Goal: Contribute content: Contribute content

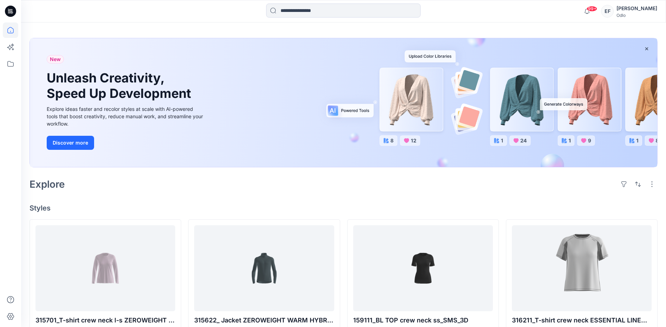
scroll to position [70, 0]
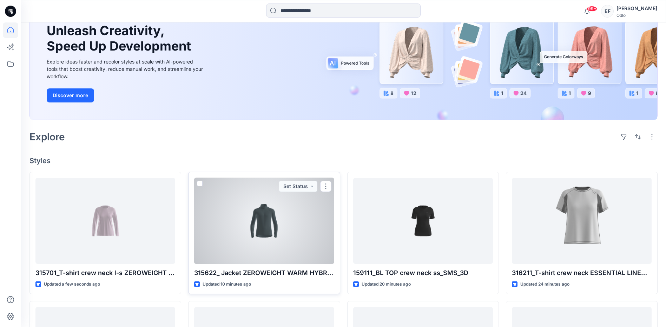
click at [276, 230] on div at bounding box center [264, 221] width 140 height 86
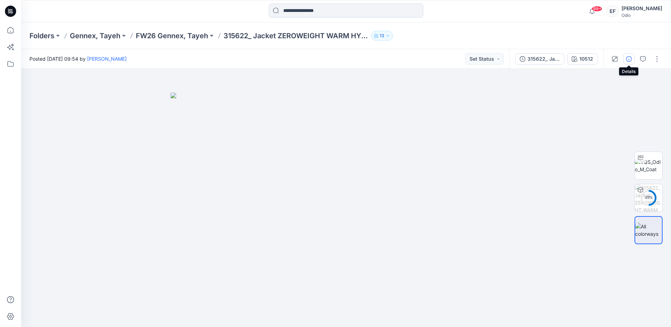
click at [629, 58] on icon "button" at bounding box center [629, 59] width 6 height 6
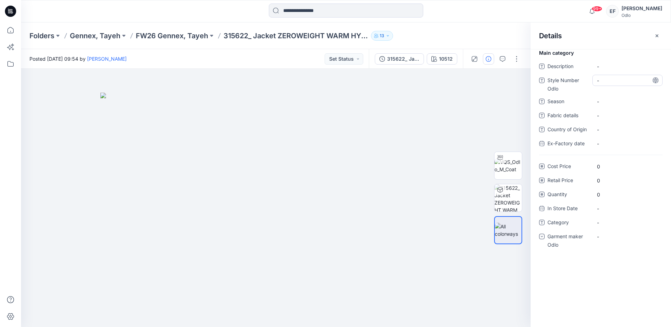
click at [601, 78] on Odlo "-" at bounding box center [627, 80] width 61 height 7
type textarea "******"
click at [607, 103] on span "-" at bounding box center [627, 101] width 61 height 7
type textarea "****"
click at [621, 224] on span "-" at bounding box center [627, 222] width 61 height 7
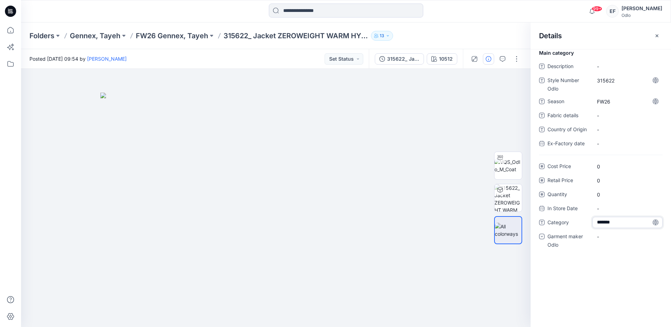
type textarea "*******"
click at [620, 233] on div "-" at bounding box center [628, 236] width 70 height 11
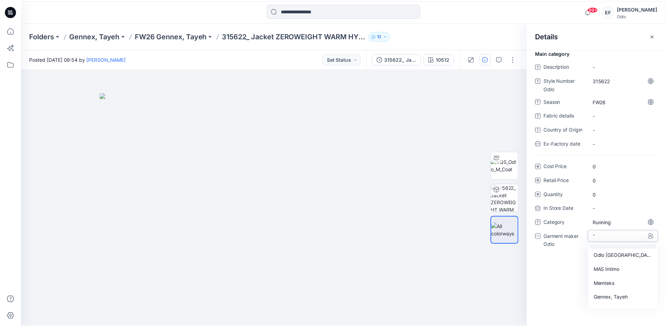
scroll to position [49, 0]
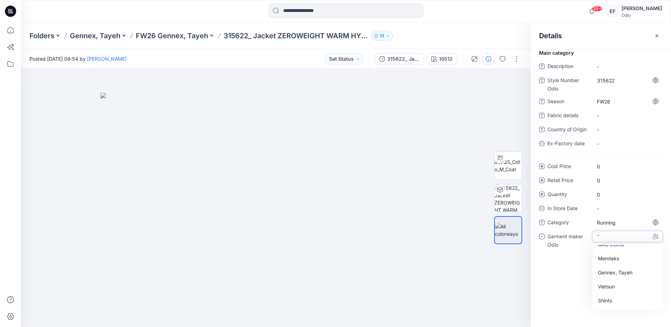
click at [610, 273] on div "Gennex, Tayeh" at bounding box center [627, 273] width 67 height 14
click at [658, 38] on icon "button" at bounding box center [657, 36] width 6 height 6
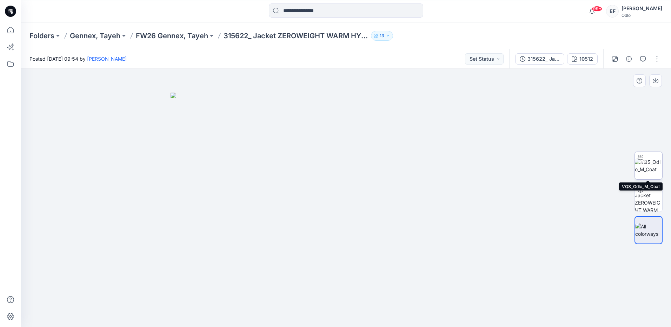
click at [652, 170] on img at bounding box center [648, 165] width 27 height 15
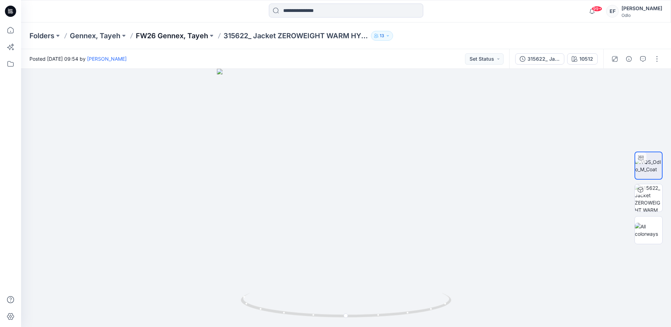
click at [161, 33] on p "FW26 Gennex, Tayeh" at bounding box center [172, 36] width 72 height 10
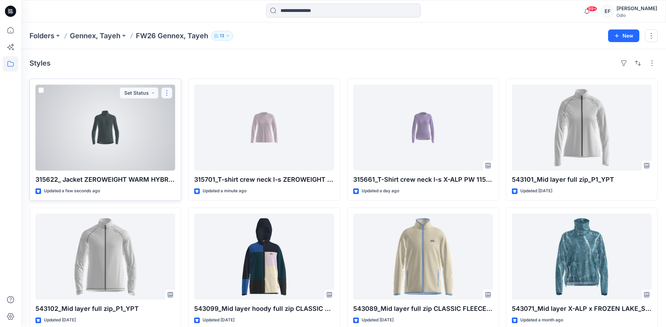
click at [164, 93] on button "button" at bounding box center [166, 92] width 11 height 11
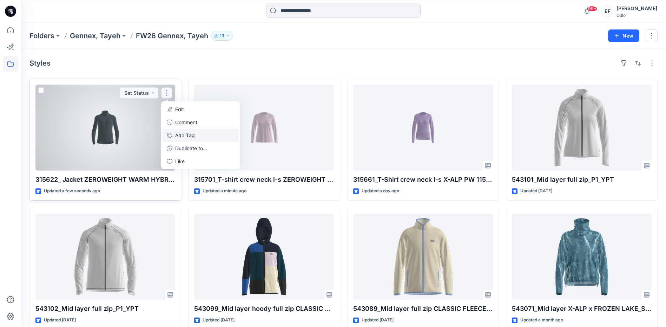
click at [185, 134] on button "Add Tag" at bounding box center [201, 135] width 76 height 13
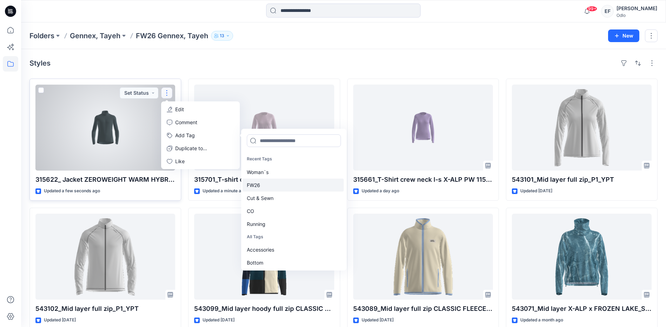
click at [274, 186] on div "FW26" at bounding box center [293, 185] width 101 height 13
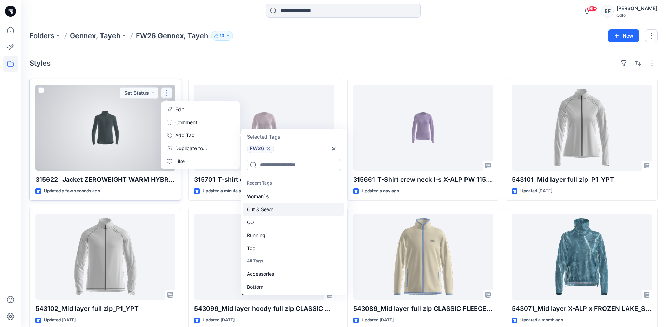
click at [274, 209] on div "Cut & Sewn" at bounding box center [293, 209] width 101 height 13
click at [274, 209] on div "CO" at bounding box center [293, 209] width 101 height 13
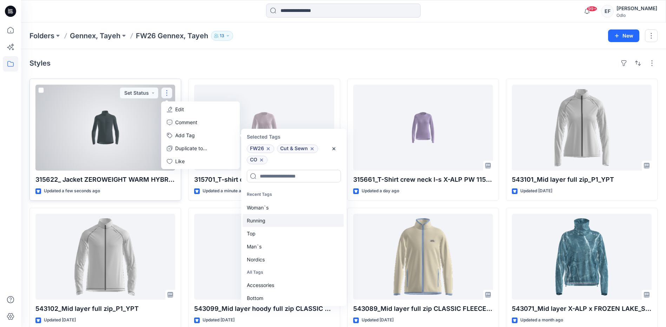
click at [271, 223] on div "Running" at bounding box center [293, 220] width 101 height 13
click at [269, 225] on div "Top" at bounding box center [293, 220] width 101 height 13
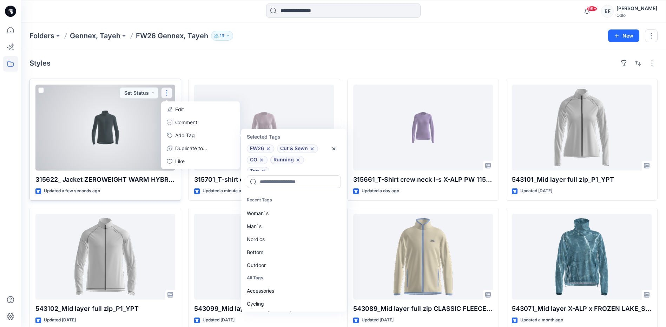
scroll to position [6, 0]
click at [269, 225] on div "Man`s" at bounding box center [293, 226] width 101 height 13
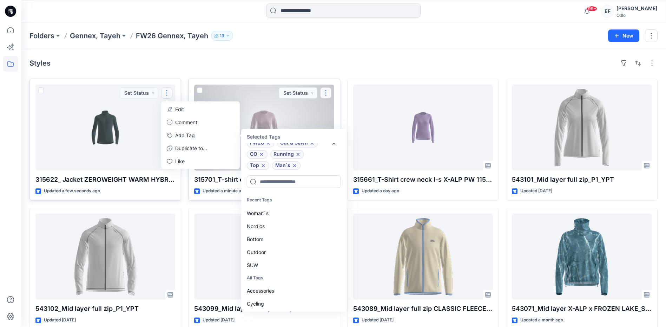
click at [326, 90] on button "button" at bounding box center [325, 92] width 11 height 11
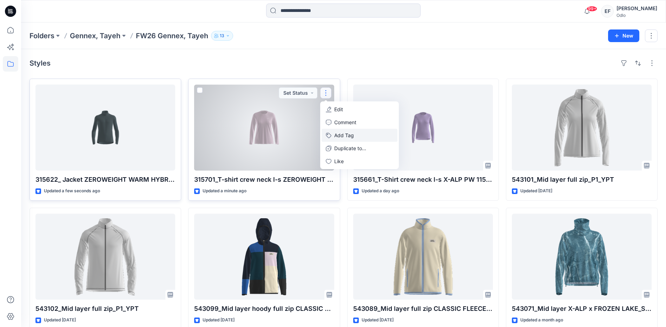
click at [346, 134] on button "Add Tag" at bounding box center [360, 135] width 76 height 13
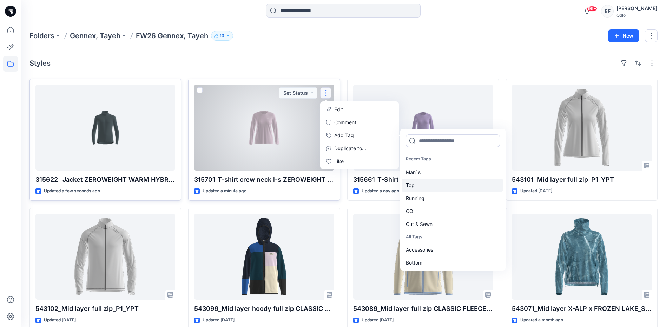
click at [417, 183] on div "Top" at bounding box center [452, 185] width 101 height 13
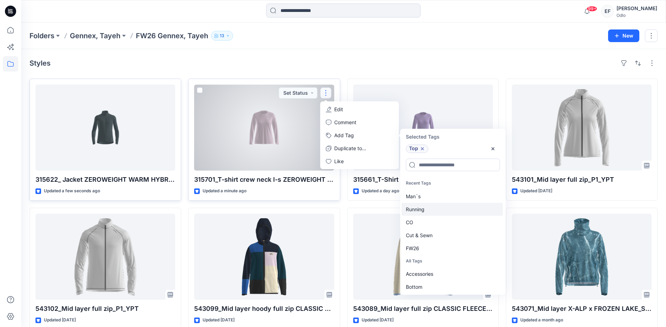
click at [411, 212] on div "Running" at bounding box center [452, 209] width 101 height 13
click at [412, 208] on div "CO" at bounding box center [452, 209] width 101 height 13
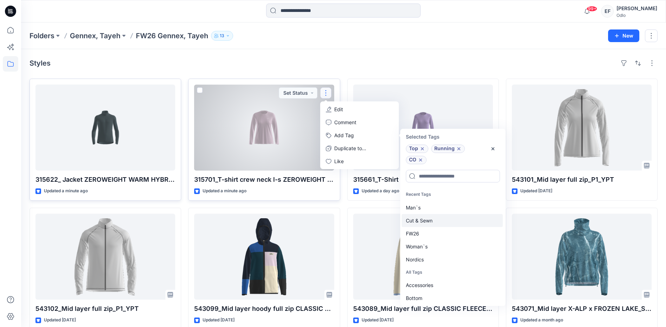
click at [425, 221] on div "Cut & Sewn" at bounding box center [452, 220] width 101 height 13
click at [425, 221] on div "FW26" at bounding box center [452, 220] width 101 height 13
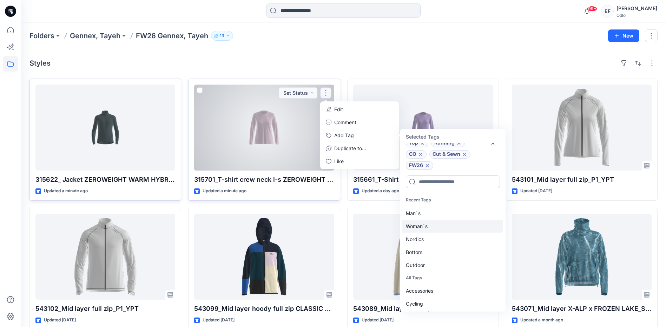
click at [423, 225] on div "Woman`s" at bounding box center [452, 226] width 101 height 13
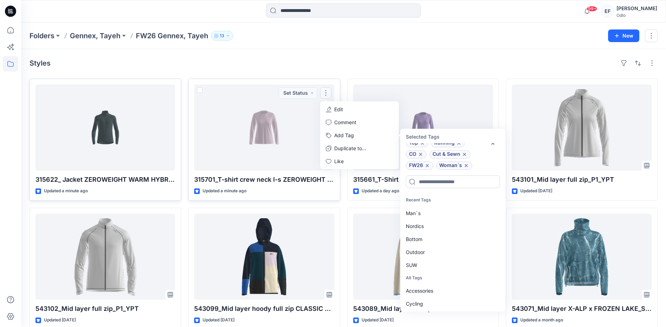
click at [320, 62] on div "Styles" at bounding box center [343, 63] width 628 height 11
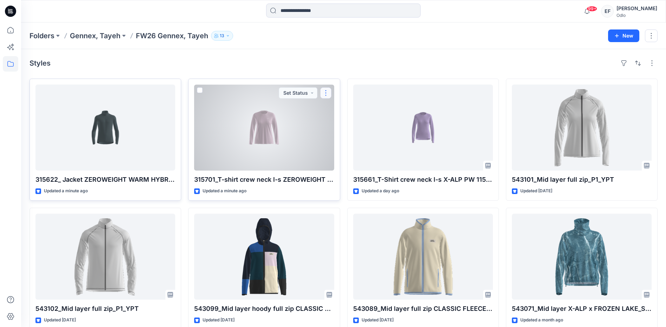
click at [328, 95] on button "button" at bounding box center [325, 92] width 11 height 11
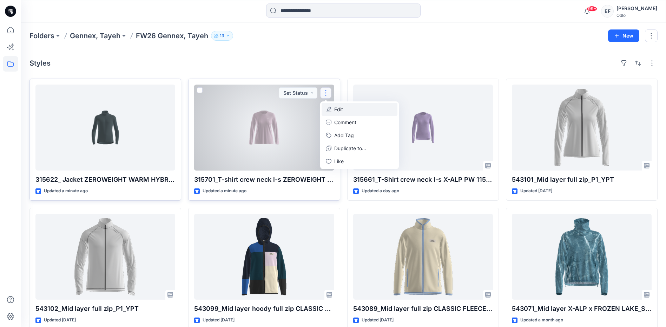
click at [343, 107] on button "Edit" at bounding box center [360, 109] width 76 height 13
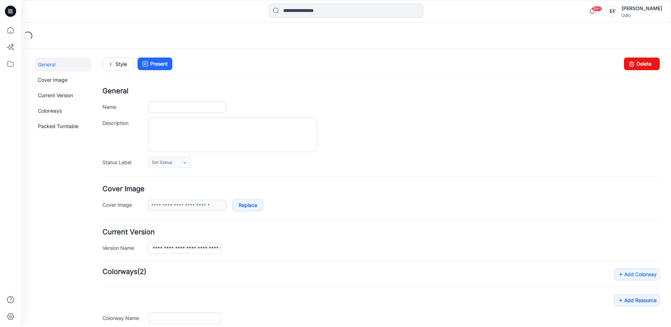
type input "**********"
type input "*****"
type input "**********"
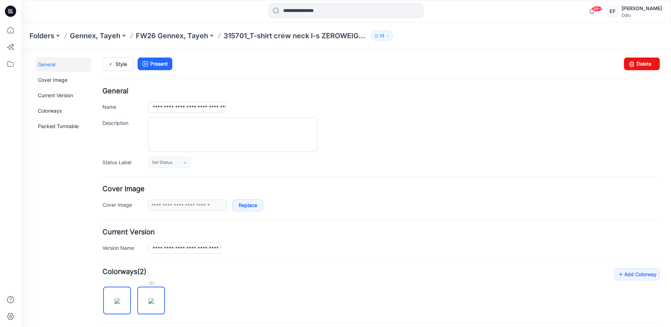
click at [152, 286] on div at bounding box center [151, 283] width 28 height 7
drag, startPoint x: 152, startPoint y: 286, endPoint x: 92, endPoint y: 284, distance: 60.1
click at [92, 284] on div "**********" at bounding box center [342, 278] width 642 height 459
click at [154, 298] on img at bounding box center [151, 301] width 6 height 6
type input "*****"
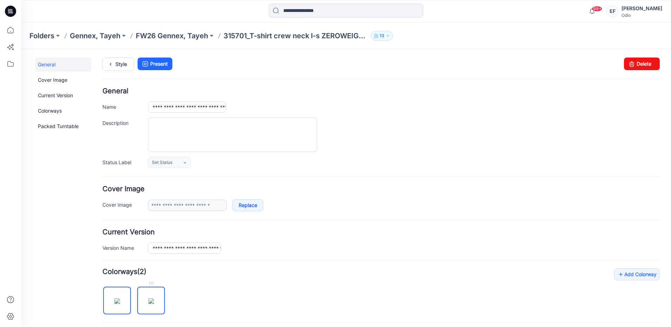
type input "**********"
click at [169, 41] on div "Folders Gennex, Tayeh FW26 Gennex, Tayeh 315701_T-shirt crew neck l-s ZEROWEIGH…" at bounding box center [346, 35] width 650 height 27
click at [169, 36] on p "FW26 Gennex, Tayeh" at bounding box center [172, 36] width 72 height 10
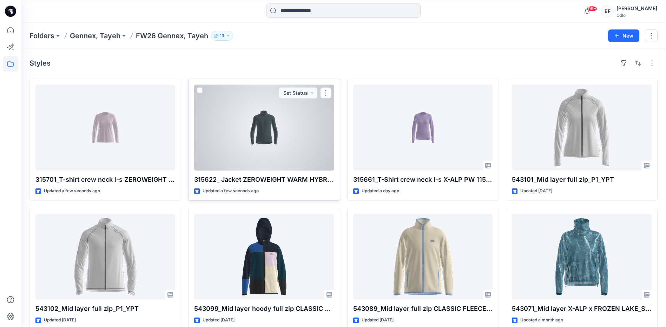
click at [230, 133] on div at bounding box center [264, 128] width 140 height 86
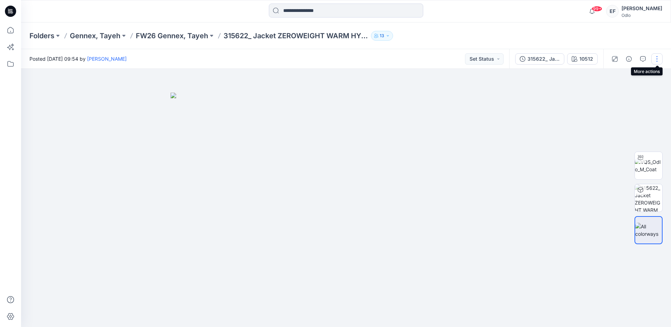
click at [655, 57] on button "button" at bounding box center [657, 58] width 11 height 11
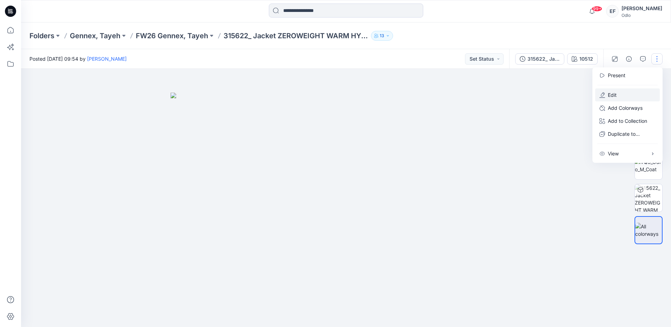
click at [630, 93] on button "Edit" at bounding box center [627, 94] width 65 height 13
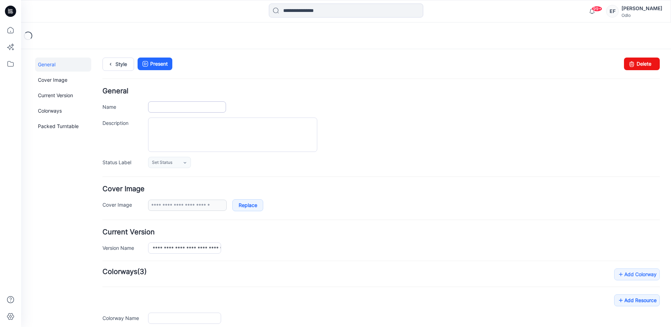
type input "**********"
type input "*****"
type input "**********"
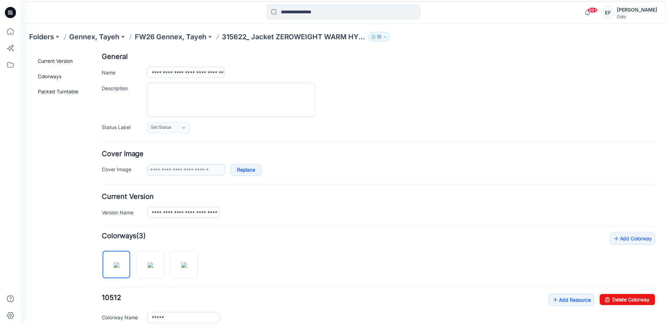
scroll to position [35, 0]
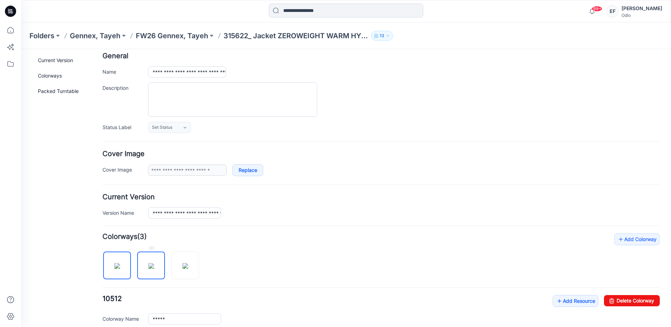
click at [148, 269] on img at bounding box center [151, 266] width 6 height 6
type input "*****"
type input "**********"
click at [174, 34] on p "FW26 Gennex, Tayeh" at bounding box center [172, 36] width 72 height 10
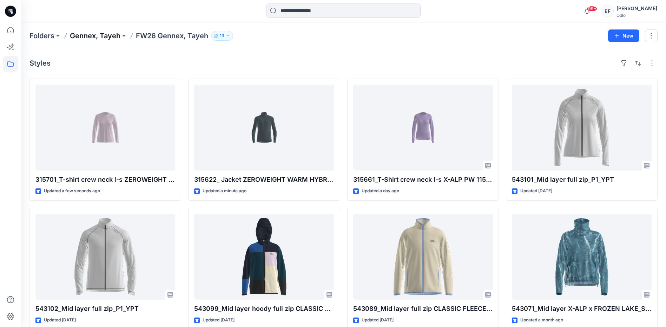
click at [101, 36] on p "Gennex, Tayeh" at bounding box center [95, 36] width 51 height 10
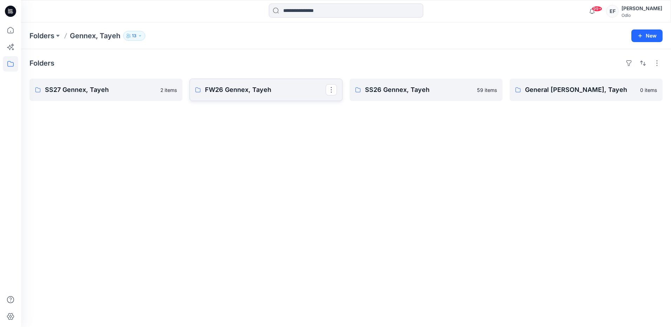
click at [249, 95] on link "FW26 Gennex, Tayeh" at bounding box center [266, 90] width 153 height 22
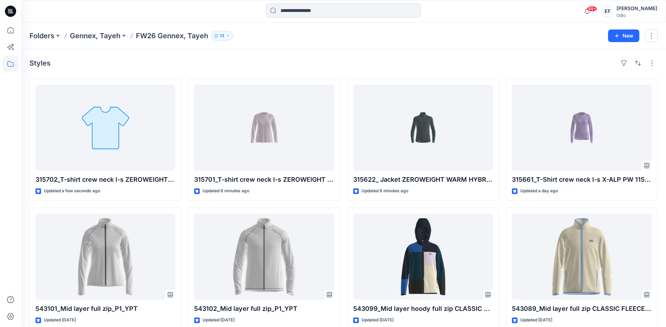
click at [153, 39] on p "FW26 Gennex, Tayeh" at bounding box center [172, 36] width 72 height 10
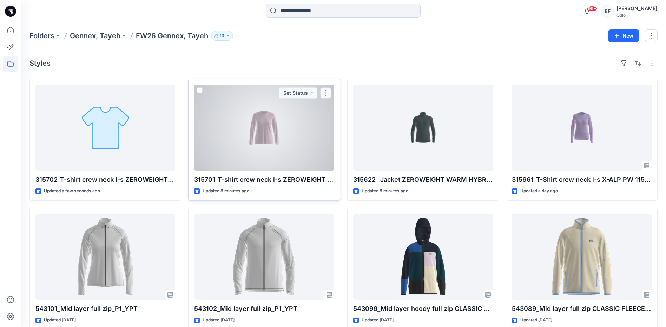
click at [322, 93] on button "button" at bounding box center [325, 92] width 11 height 11
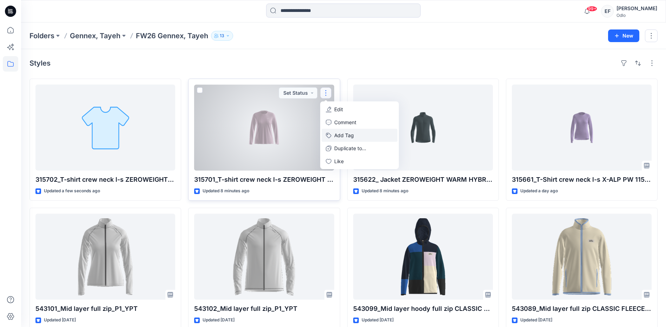
click at [357, 136] on button "Add Tag" at bounding box center [360, 135] width 76 height 13
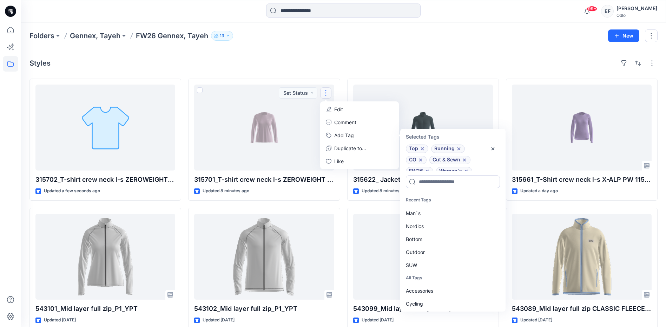
click at [447, 54] on div "Styles 315702_T-shirt crew neck l-s ZEROWEIGHT CHILL-TEC_SMS_3D Updated a few s…" at bounding box center [343, 271] width 645 height 444
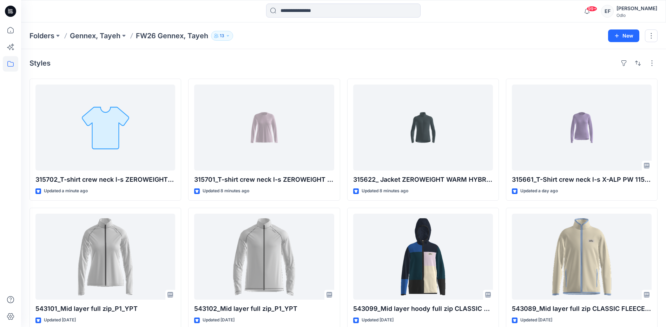
click at [147, 68] on div "Styles" at bounding box center [343, 63] width 628 height 11
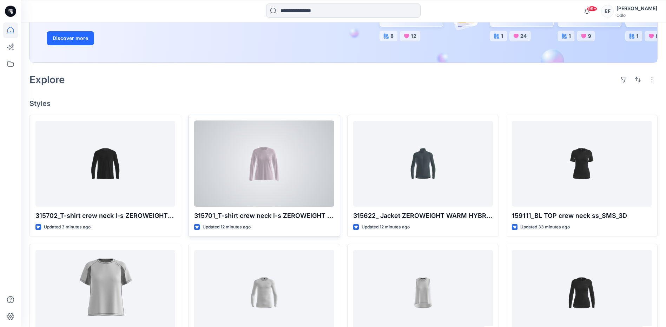
scroll to position [140, 0]
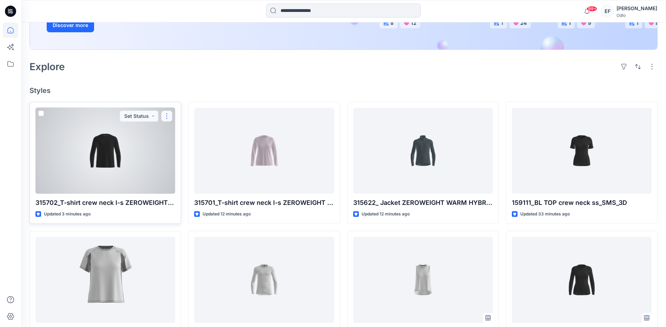
click at [165, 116] on button "button" at bounding box center [166, 116] width 11 height 11
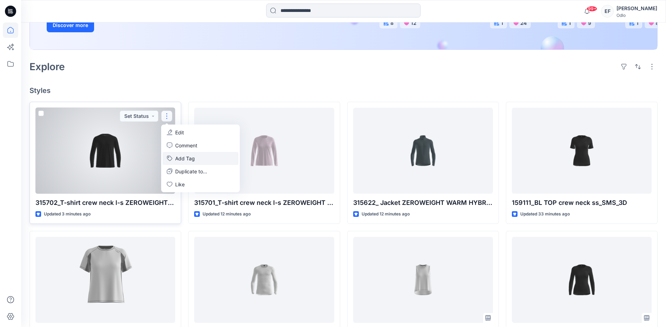
click at [199, 158] on button "Add Tag" at bounding box center [201, 158] width 76 height 13
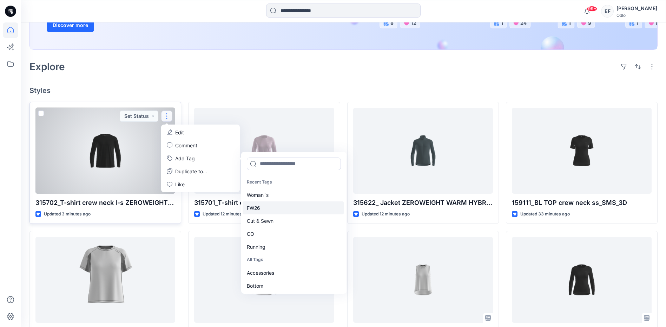
click at [279, 209] on div "FW26" at bounding box center [293, 208] width 101 height 13
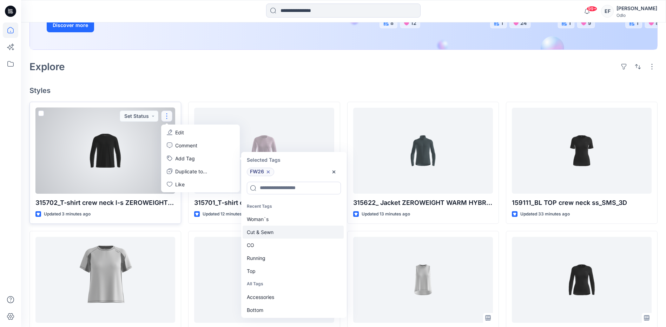
click at [276, 230] on div "Cut & Sewn" at bounding box center [293, 232] width 101 height 13
click at [276, 232] on div "CO" at bounding box center [293, 232] width 101 height 13
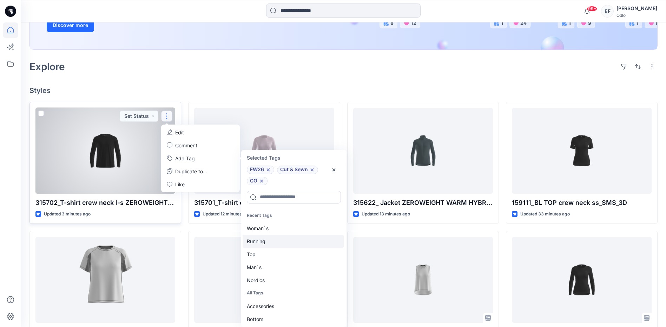
click at [276, 239] on div "Running" at bounding box center [293, 241] width 101 height 13
click at [273, 246] on div "Top" at bounding box center [293, 241] width 101 height 13
click at [273, 246] on div "Man`s" at bounding box center [293, 241] width 101 height 13
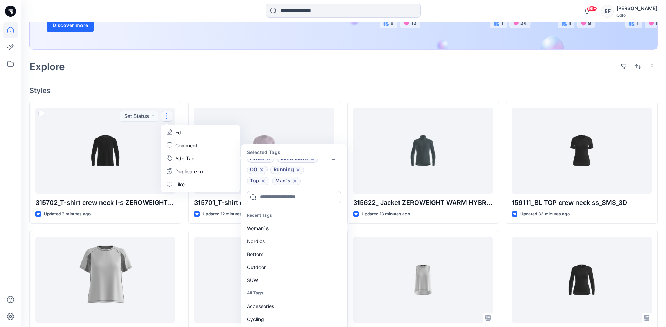
click at [243, 69] on div "Explore" at bounding box center [343, 66] width 628 height 17
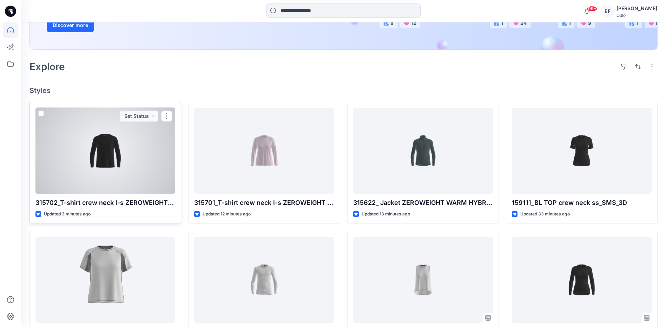
click at [145, 158] on div at bounding box center [105, 151] width 140 height 86
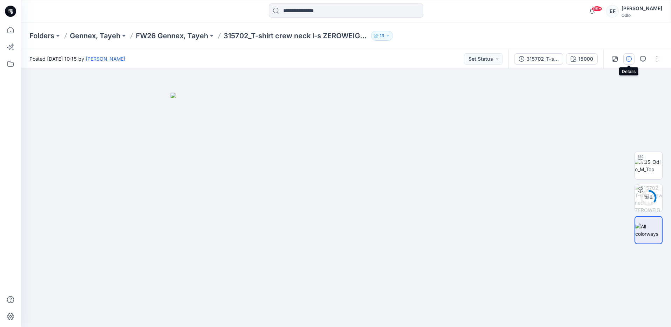
click at [628, 61] on icon "button" at bounding box center [629, 59] width 6 height 6
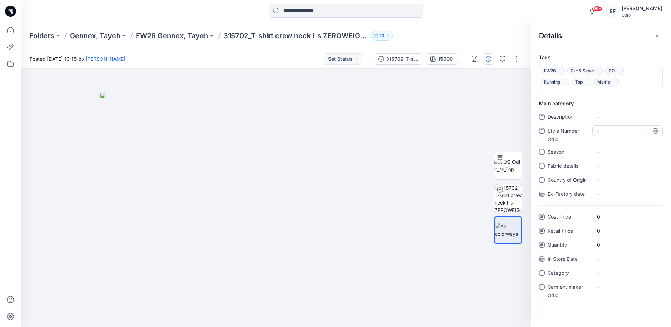
click at [607, 130] on Odlo "-" at bounding box center [627, 130] width 61 height 7
type textarea "******"
click at [613, 149] on span "-" at bounding box center [627, 151] width 61 height 7
type textarea "****"
click at [611, 272] on span "-" at bounding box center [627, 272] width 61 height 7
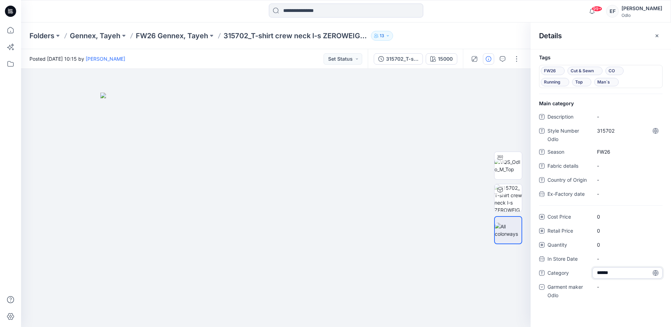
type textarea "*******"
click at [602, 290] on div "-" at bounding box center [602, 286] width 11 height 7
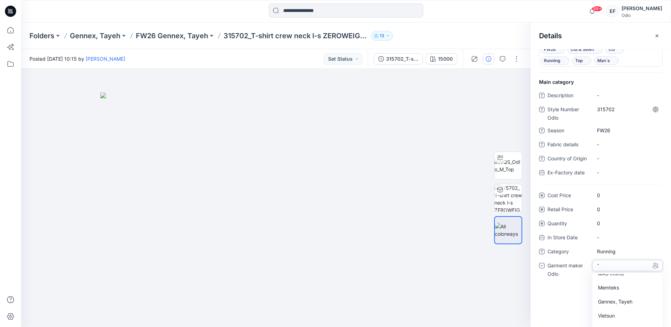
scroll to position [33, 0]
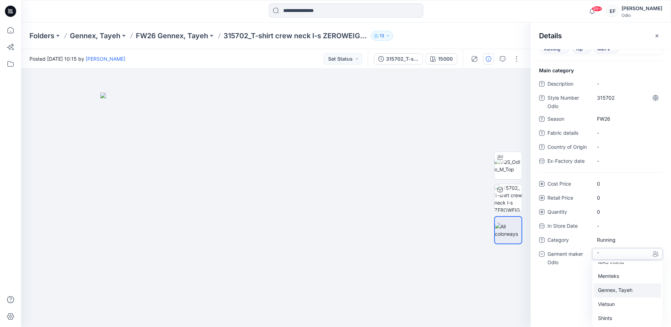
click at [608, 290] on div "Gennex, Tayeh" at bounding box center [627, 291] width 67 height 14
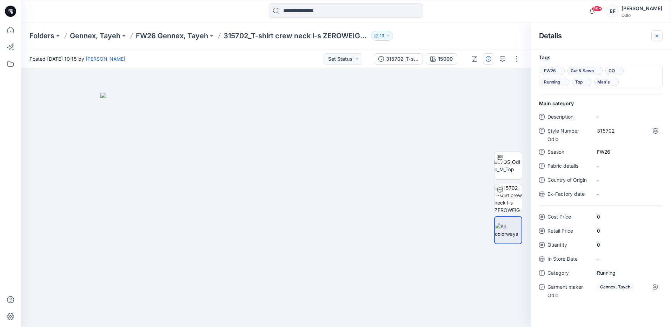
click at [656, 35] on icon "button" at bounding box center [657, 36] width 6 height 6
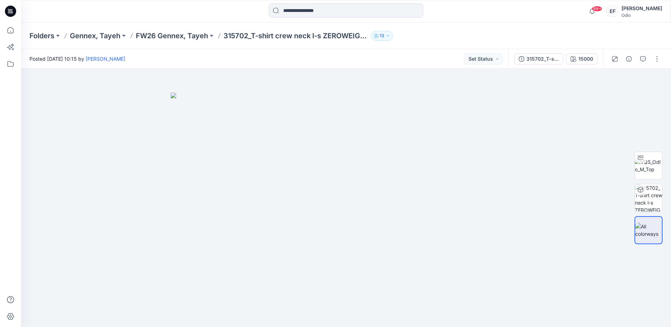
click at [180, 13] on div at bounding box center [102, 11] width 163 height 15
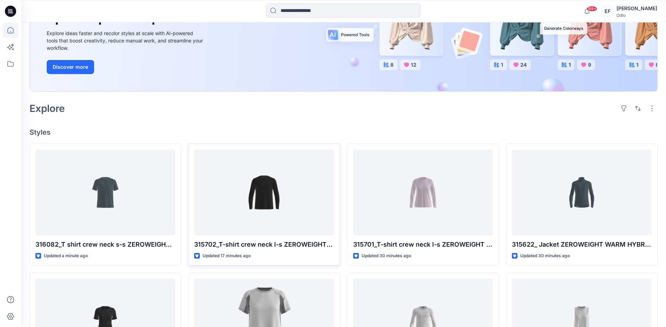
scroll to position [140, 0]
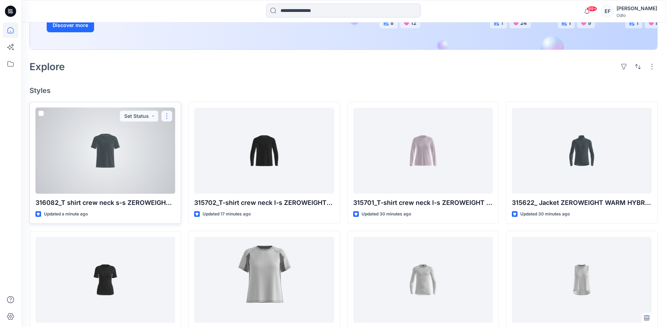
click at [168, 117] on button "button" at bounding box center [166, 116] width 11 height 11
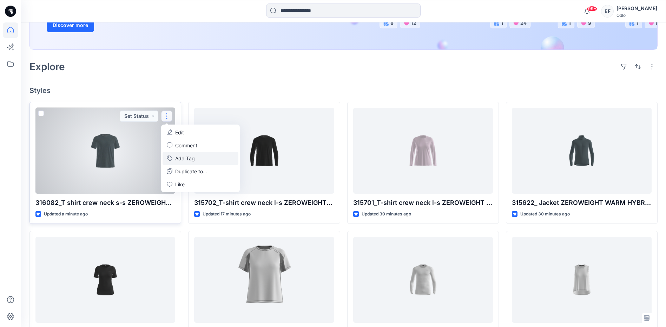
click at [193, 157] on button "Add Tag" at bounding box center [201, 158] width 76 height 13
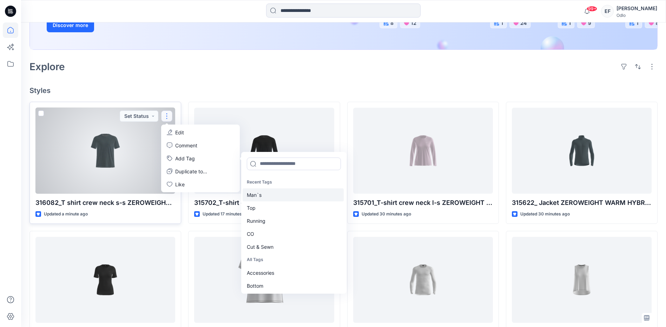
click at [267, 193] on div "Man`s" at bounding box center [293, 195] width 101 height 13
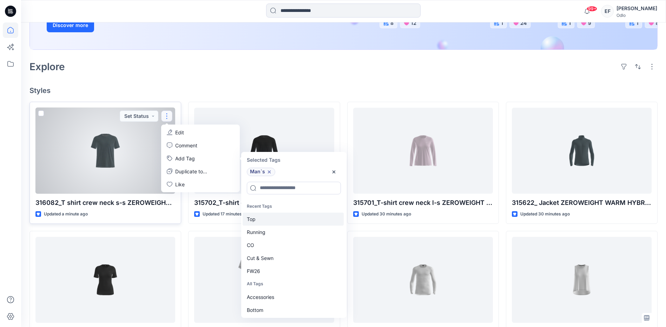
click at [266, 220] on div "Top" at bounding box center [293, 219] width 101 height 13
click at [266, 220] on div "Running" at bounding box center [293, 219] width 101 height 13
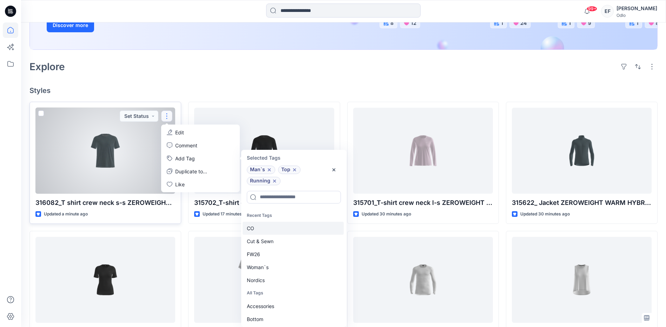
click at [264, 229] on div "CO" at bounding box center [293, 228] width 101 height 13
click at [264, 229] on div "Cut & Sewn" at bounding box center [293, 228] width 101 height 13
click at [264, 229] on div "FW26" at bounding box center [293, 228] width 101 height 13
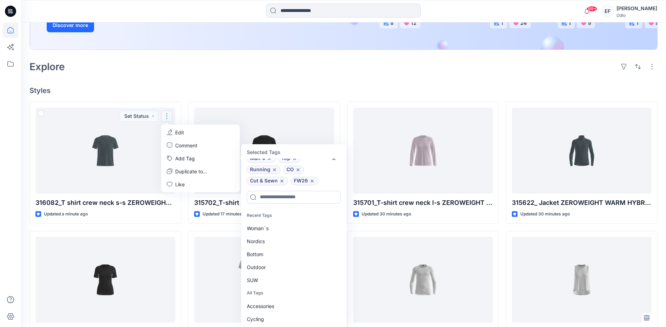
click at [158, 68] on div "Explore" at bounding box center [343, 66] width 628 height 17
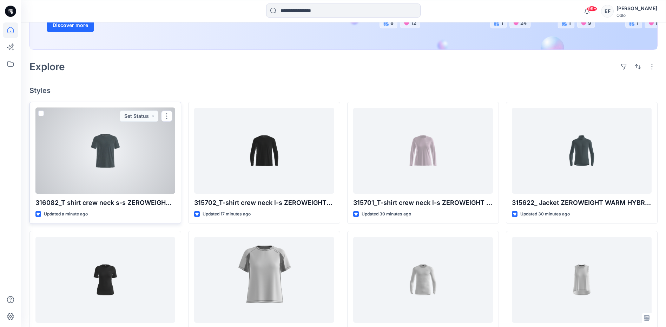
click at [150, 152] on div at bounding box center [105, 151] width 140 height 86
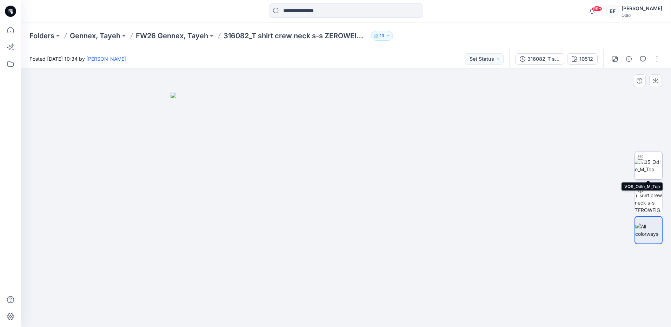
click at [654, 165] on img at bounding box center [648, 165] width 27 height 15
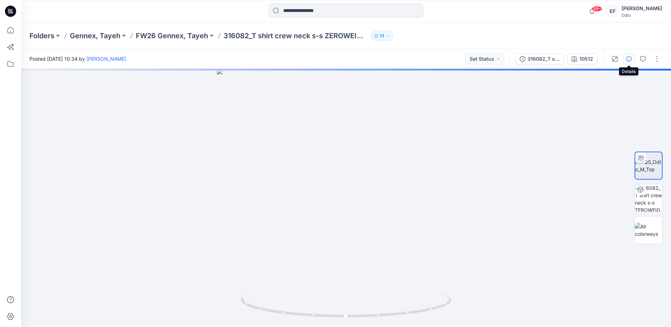
click at [627, 58] on icon "button" at bounding box center [629, 59] width 6 height 6
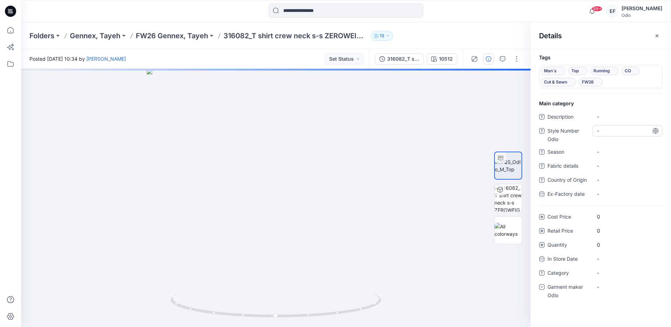
click at [608, 131] on Odlo "-" at bounding box center [627, 130] width 61 height 7
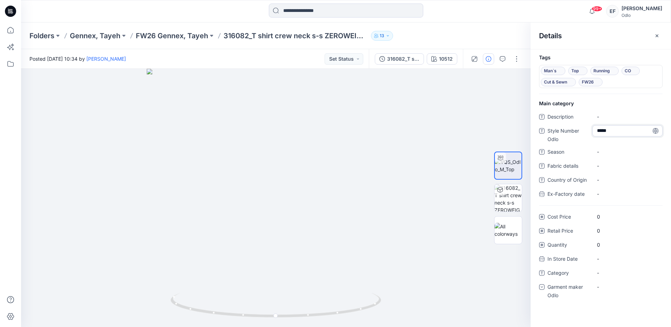
type textarea "******"
click at [632, 149] on span "-" at bounding box center [627, 151] width 61 height 7
type textarea "****"
click at [629, 272] on span "-" at bounding box center [627, 272] width 61 height 7
type textarea "*******"
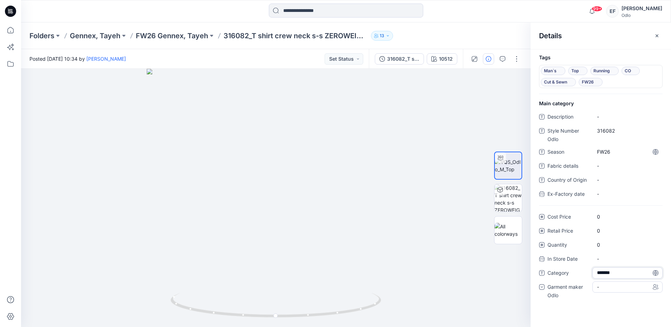
click at [611, 290] on div "-" at bounding box center [628, 287] width 70 height 11
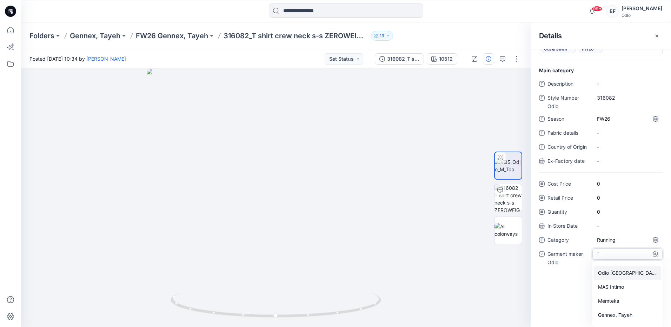
scroll to position [35, 0]
click at [610, 302] on div "Gennex, Tayeh" at bounding box center [627, 305] width 67 height 14
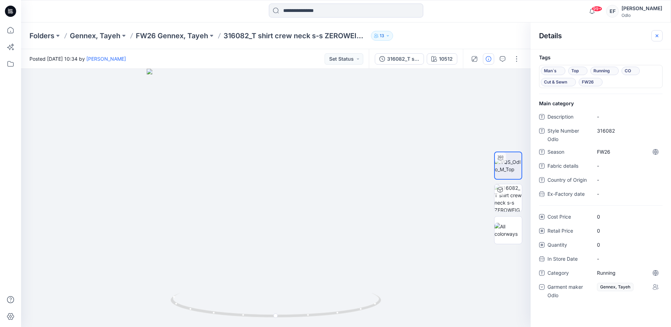
click at [658, 35] on icon "button" at bounding box center [657, 36] width 6 height 6
